Goal: Information Seeking & Learning: Learn about a topic

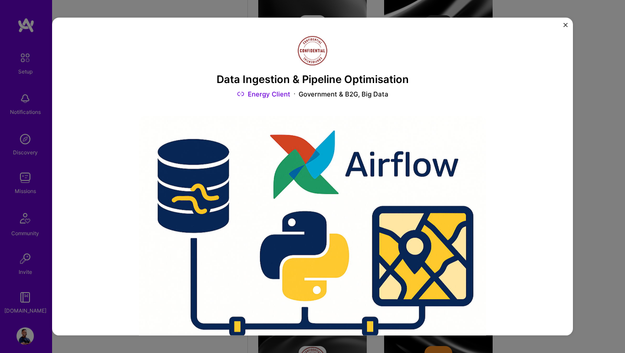
scroll to position [435, 0]
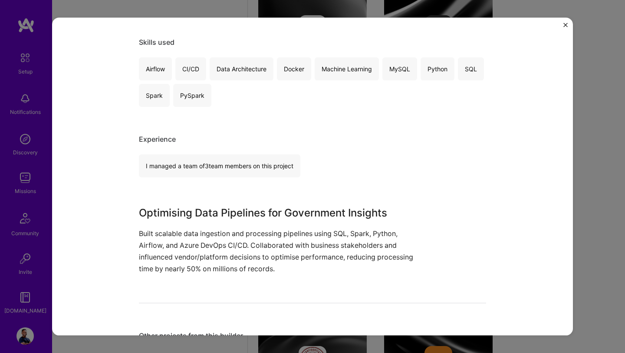
click at [566, 28] on button "Close" at bounding box center [566, 27] width 4 height 9
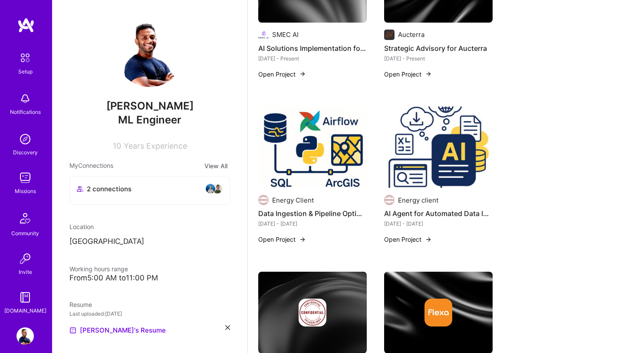
scroll to position [1078, 0]
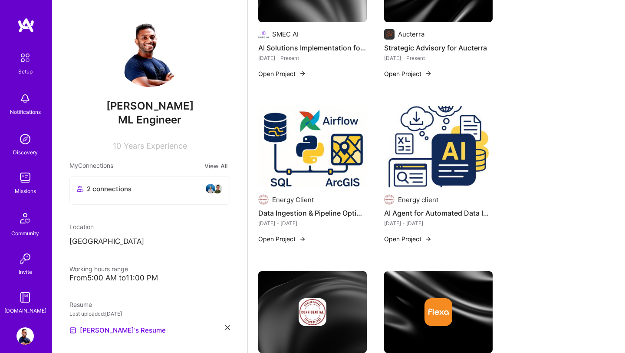
click at [441, 136] on img at bounding box center [438, 147] width 109 height 82
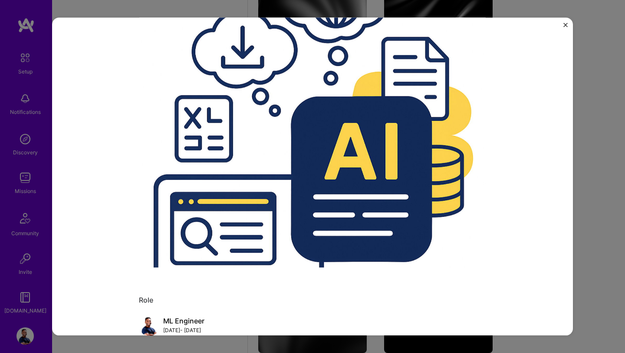
scroll to position [331, 0]
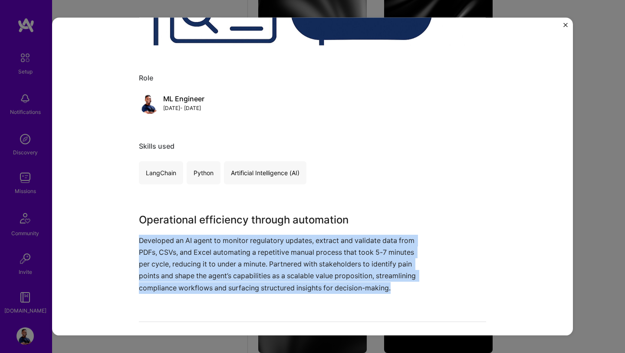
drag, startPoint x: 138, startPoint y: 239, endPoint x: 392, endPoint y: 291, distance: 259.7
click at [392, 291] on div "AI Agent for Automated Data Ingestion Energy client Energy Role ML Engineer [DA…" at bounding box center [312, 177] width 521 height 318
copy p "Developed an AI agent to monitor regulatory updates, extract and validate data …"
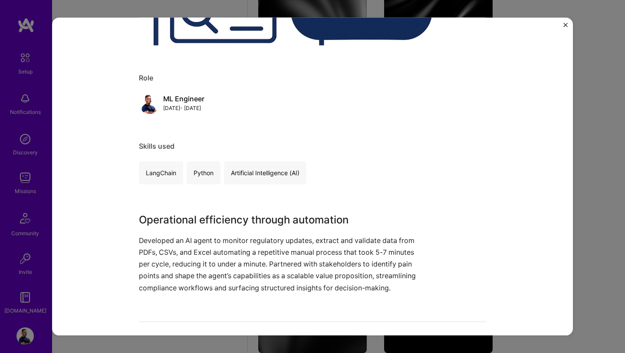
click at [623, 202] on div "AI Agent for Automated Data Ingestion Energy client Energy Role ML Engineer [DA…" at bounding box center [312, 176] width 625 height 353
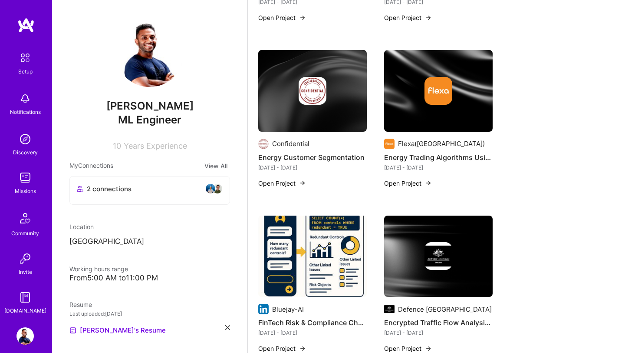
scroll to position [1368, 0]
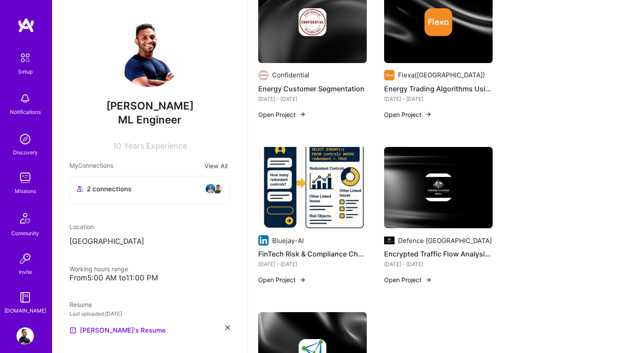
click at [328, 180] on img at bounding box center [312, 188] width 109 height 82
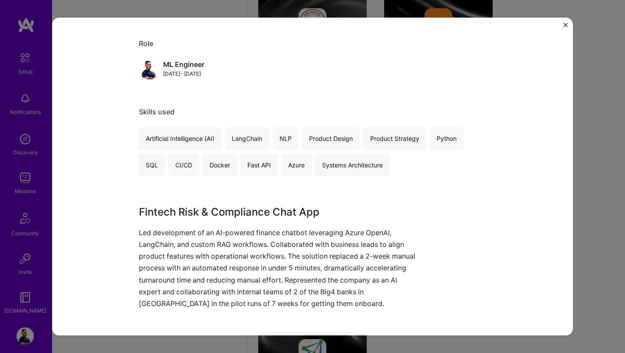
scroll to position [364, 0]
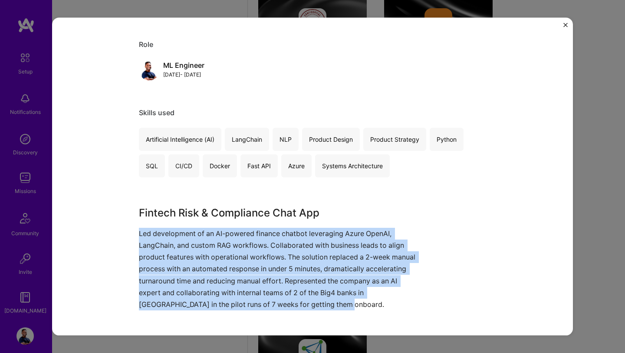
drag, startPoint x: 137, startPoint y: 232, endPoint x: 299, endPoint y: 306, distance: 177.7
click at [299, 306] on div "FinTech Risk & Compliance Chat App Bluejay-AI Financial Services / Fintech Role…" at bounding box center [312, 177] width 521 height 318
copy p "Led development of an AI-powered finance chatbot leveraging Azure OpenAI, LangC…"
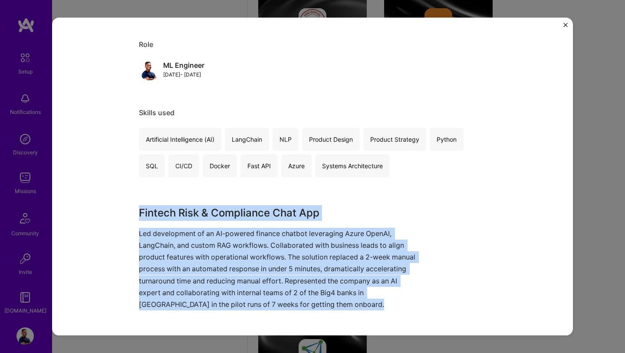
drag, startPoint x: 138, startPoint y: 212, endPoint x: 301, endPoint y: 312, distance: 191.1
click at [301, 313] on div "FinTech Risk & Compliance Chat App Bluejay-AI Financial Services / Fintech Role…" at bounding box center [312, 177] width 521 height 318
copy div "Fintech Risk & Compliance Chat App Led development of an AI-powered finance cha…"
click at [566, 27] on button "Close" at bounding box center [566, 27] width 4 height 9
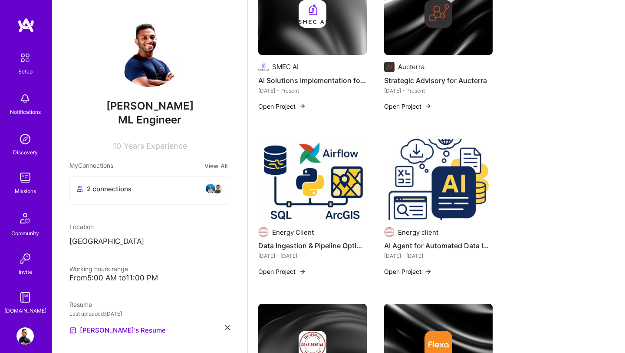
scroll to position [1044, 0]
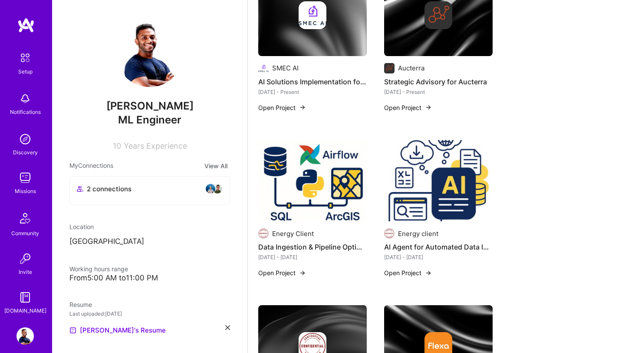
click at [314, 188] on img at bounding box center [312, 181] width 109 height 82
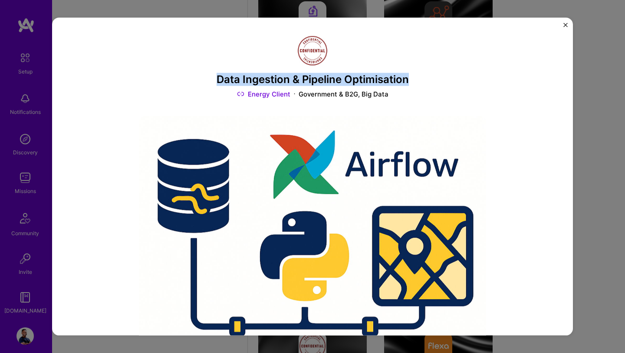
drag, startPoint x: 217, startPoint y: 81, endPoint x: 434, endPoint y: 76, distance: 217.2
click at [435, 77] on h3 "Data Ingestion & Pipeline Optimisation" at bounding box center [312, 79] width 347 height 13
copy h3 "Data Ingestion & Pipeline Optimisation"
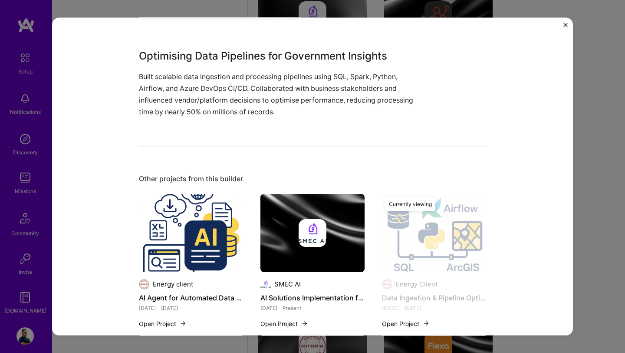
scroll to position [591, 0]
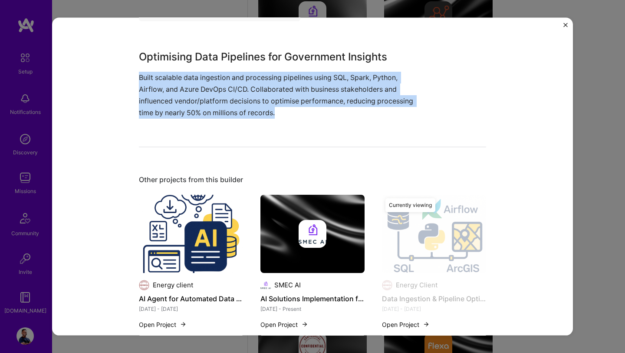
drag, startPoint x: 139, startPoint y: 77, endPoint x: 275, endPoint y: 113, distance: 141.3
click at [276, 113] on p "Built scalable data ingestion and processing pipelines using SQL, Spark, Python…" at bounding box center [280, 94] width 282 height 47
copy p "Built scalable data ingestion and processing pipelines using SQL, Spark, Python…"
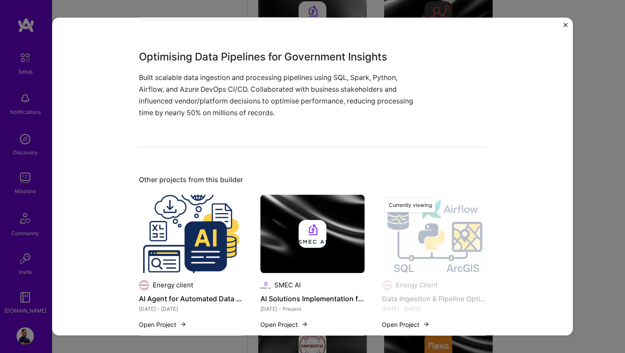
click at [607, 145] on div "Data Ingestion & Pipeline Optimisation Energy Client Government & B2G, Big Data…" at bounding box center [312, 176] width 625 height 353
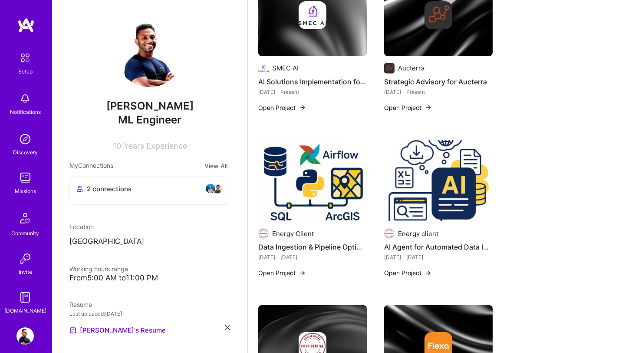
click at [322, 195] on img at bounding box center [312, 181] width 109 height 82
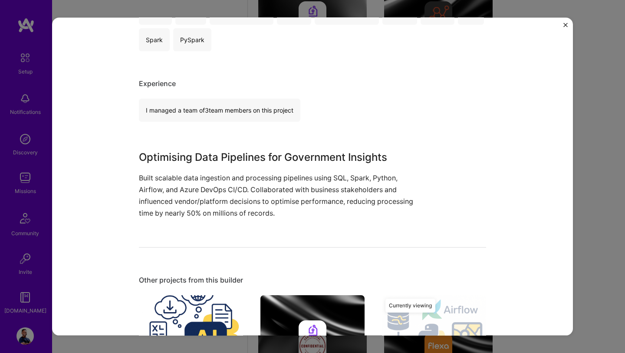
scroll to position [496, 0]
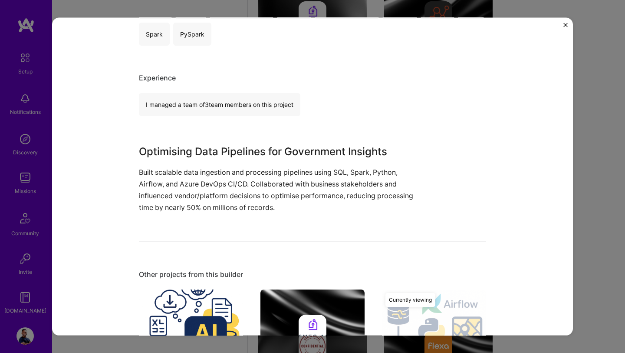
click at [567, 23] on img "Close" at bounding box center [566, 25] width 4 height 4
